Goal: Information Seeking & Learning: Check status

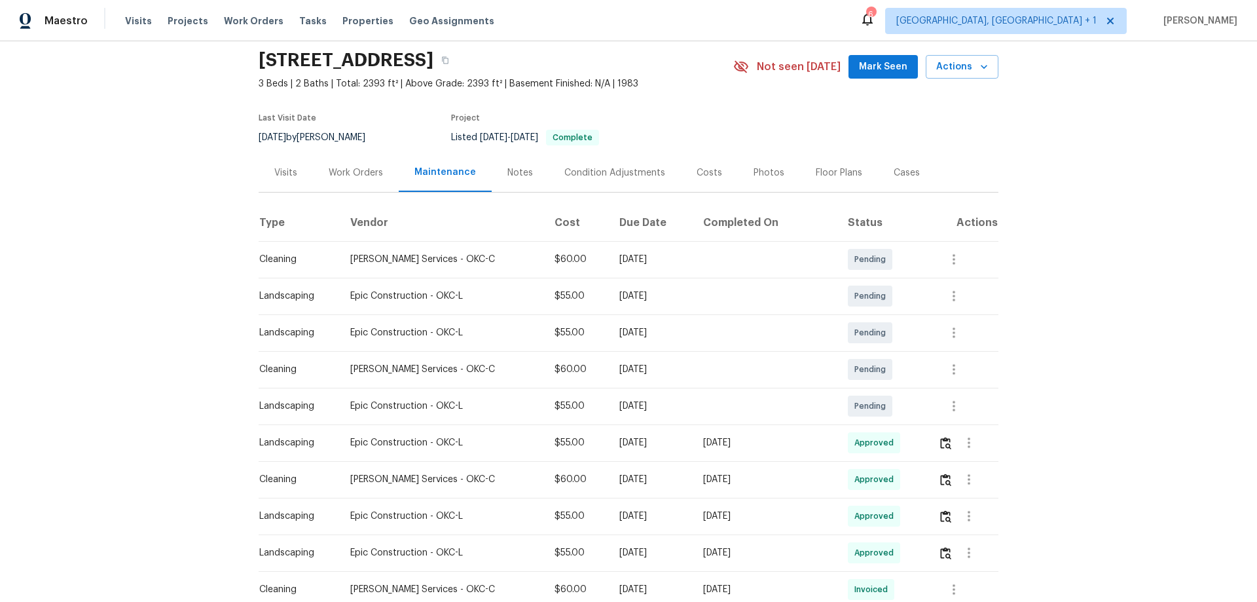
scroll to position [65, 0]
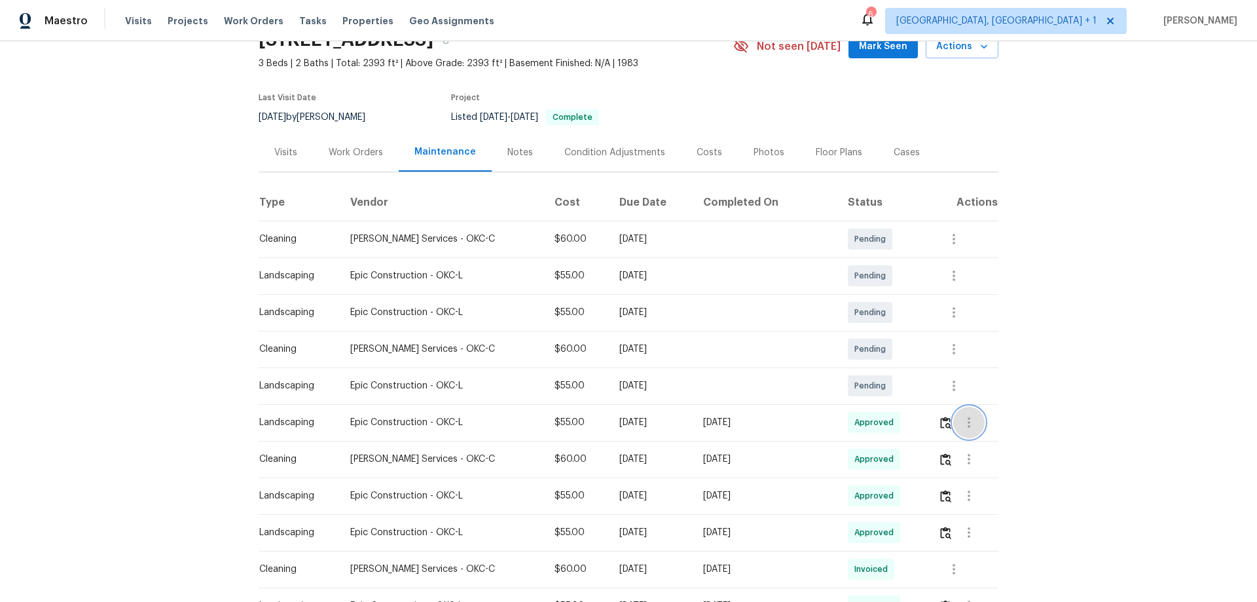
click at [968, 421] on icon "button" at bounding box center [969, 422] width 3 height 10
click at [963, 443] on li "View details" at bounding box center [993, 444] width 92 height 22
click at [751, 358] on div at bounding box center [628, 301] width 1257 height 602
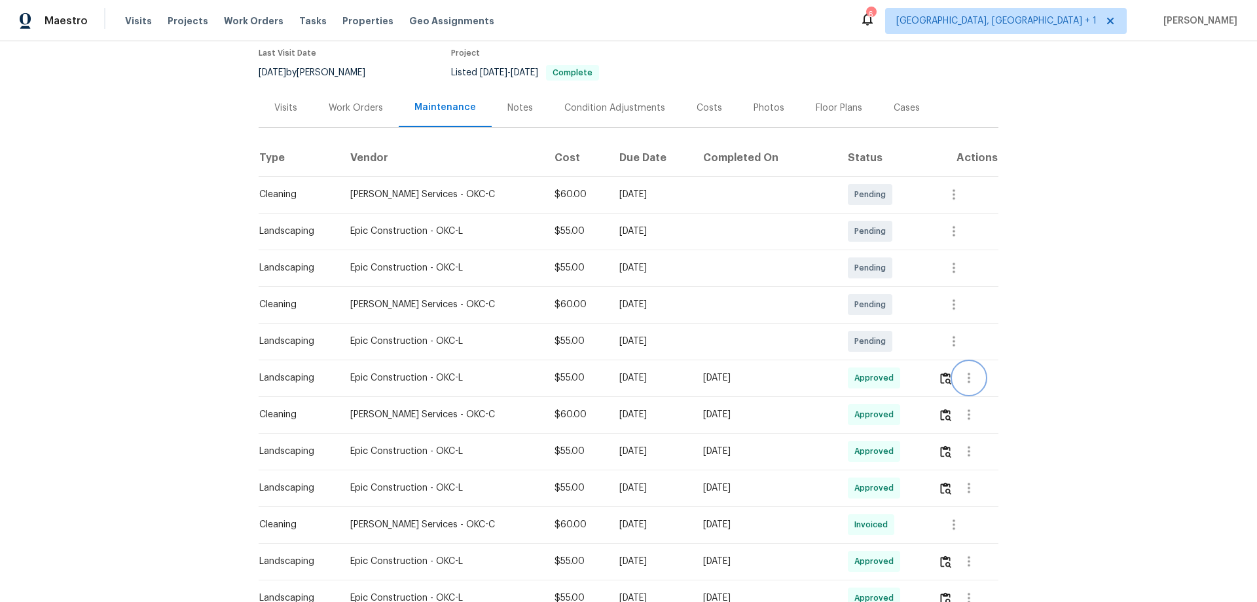
scroll to position [131, 0]
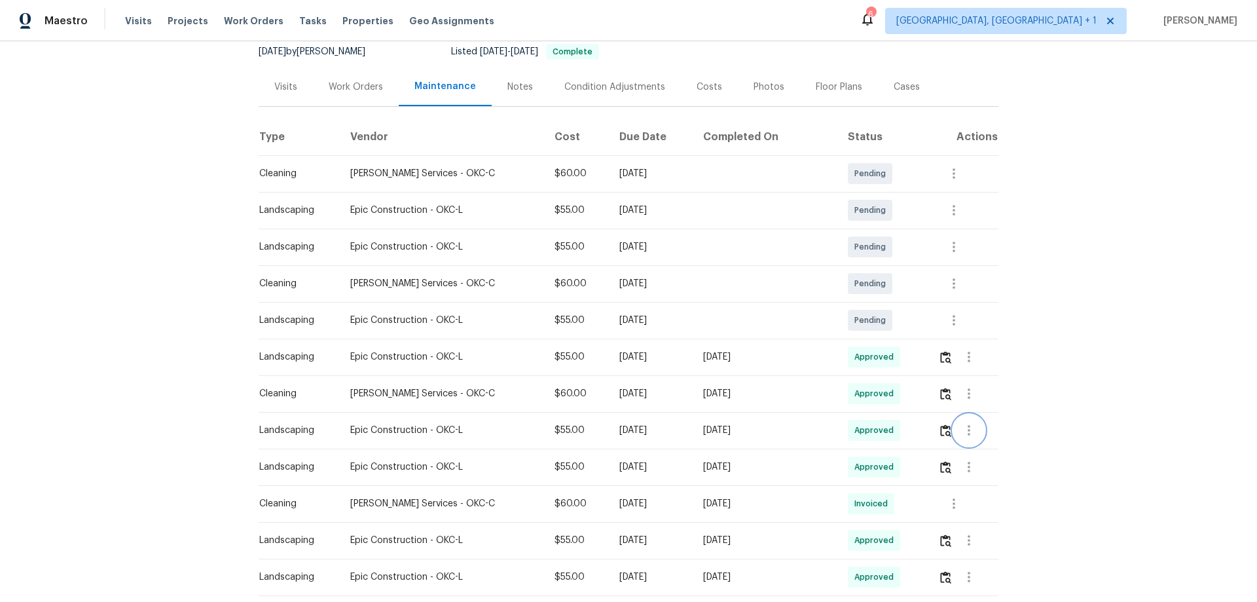
click at [962, 428] on icon "button" at bounding box center [969, 430] width 16 height 16
click at [960, 444] on li "View details" at bounding box center [993, 452] width 92 height 22
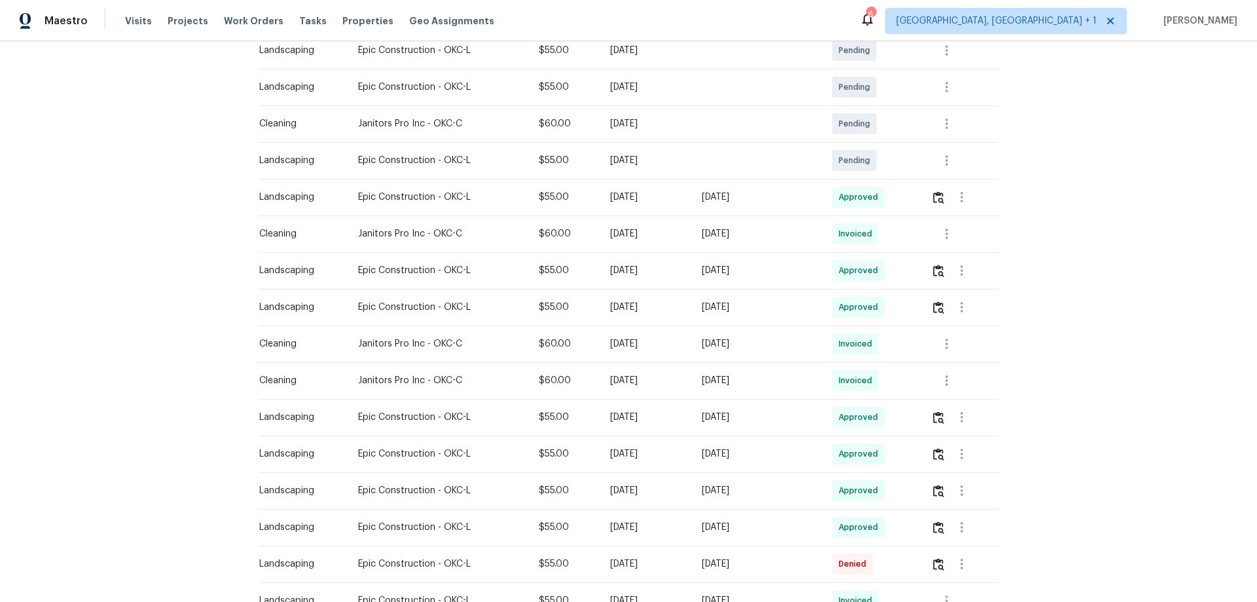
scroll to position [262, 0]
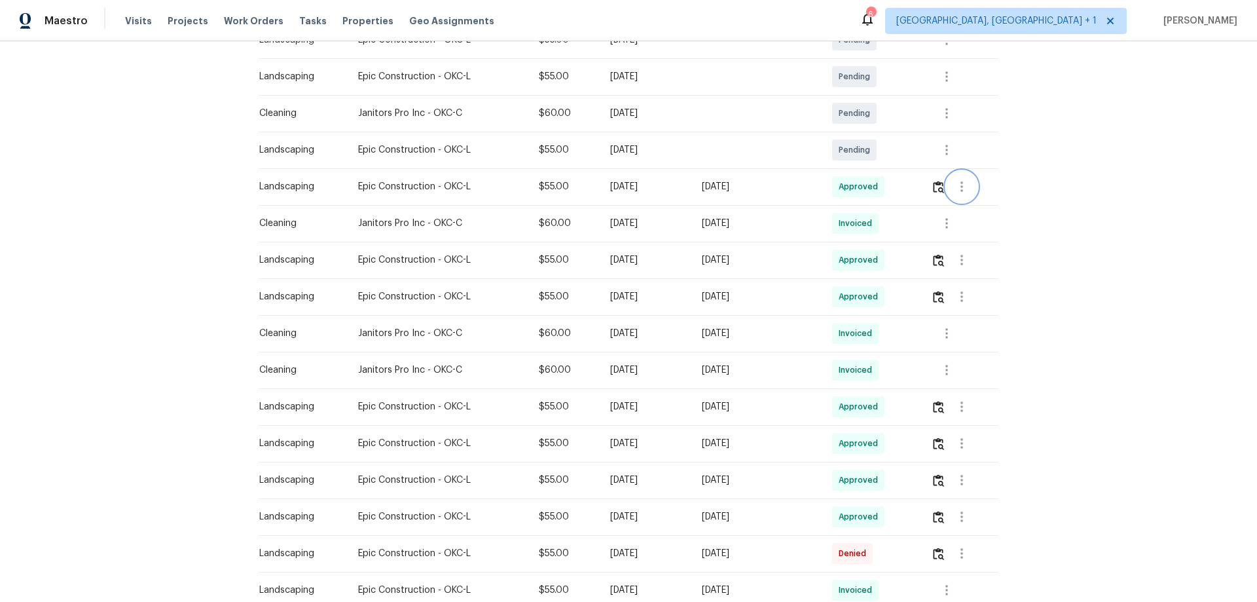
click at [956, 193] on icon "button" at bounding box center [962, 187] width 16 height 16
click at [948, 206] on li "View details" at bounding box center [991, 209] width 92 height 22
click at [960, 261] on div at bounding box center [628, 301] width 1257 height 602
click at [960, 261] on icon "button" at bounding box center [961, 260] width 3 height 10
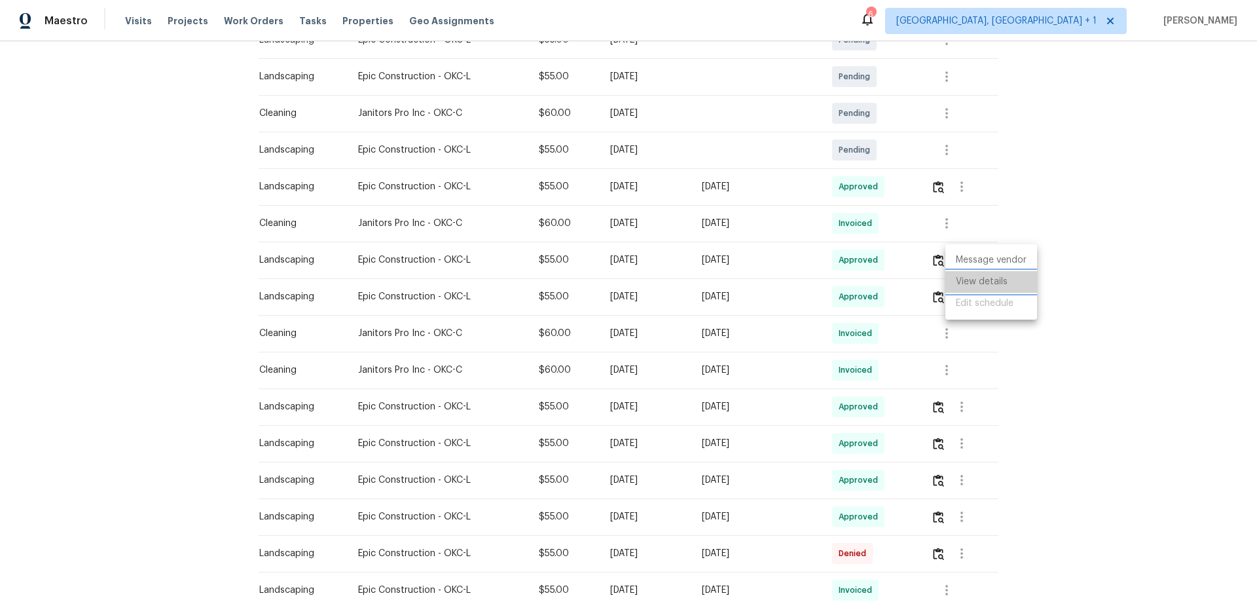
click at [963, 290] on li "View details" at bounding box center [991, 282] width 92 height 22
click at [645, 235] on div at bounding box center [628, 301] width 1257 height 602
